Goal: Check status

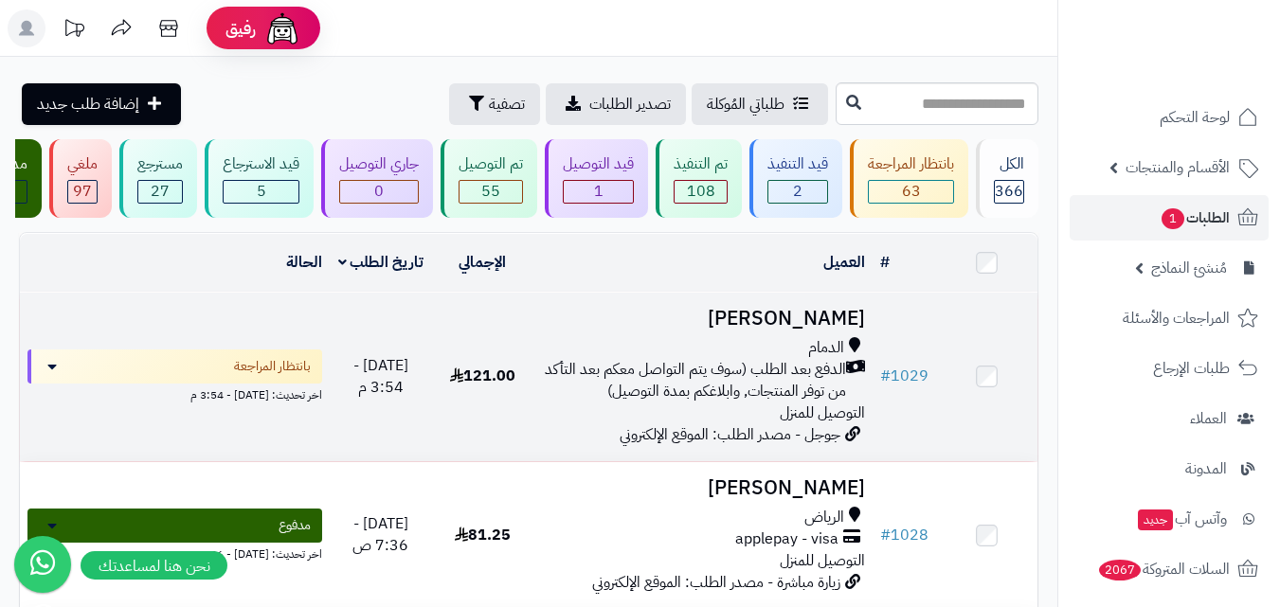
click at [645, 385] on span "الدفع بعد الطلب (سوف يتم التواصل معكم بعد التأكد من توفر المنتجات, وابلاغكم بمد…" at bounding box center [693, 381] width 305 height 44
